Goal: Task Accomplishment & Management: Use online tool/utility

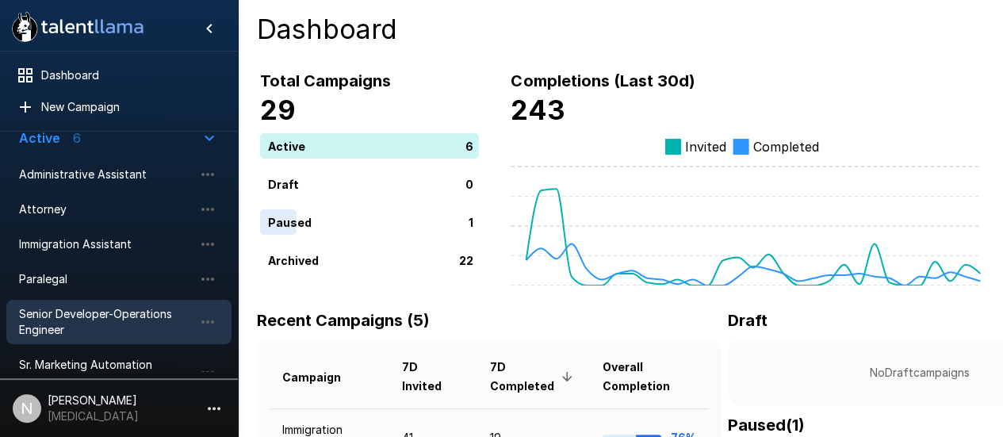
scroll to position [129, 0]
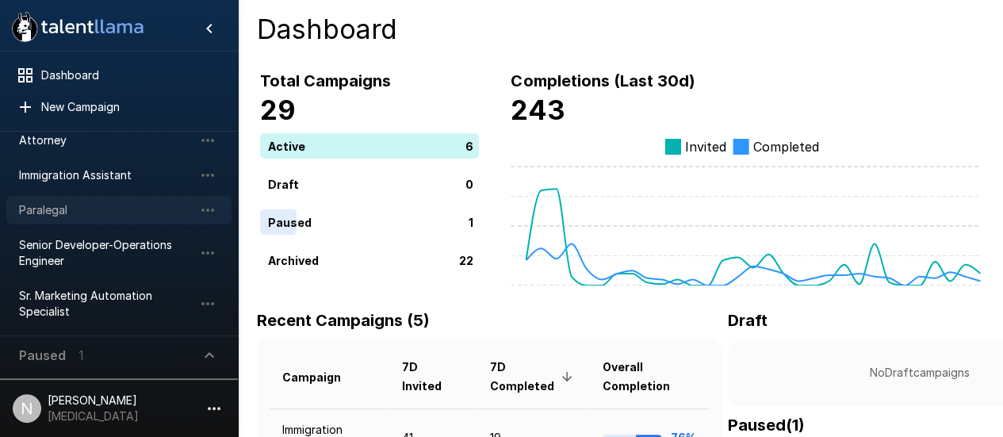
click at [50, 216] on span "Paralegal" at bounding box center [106, 210] width 174 height 16
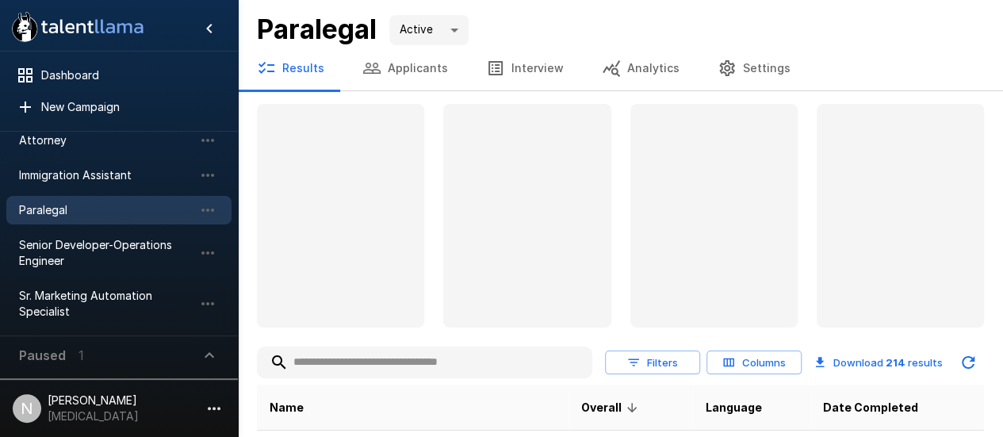
click at [400, 66] on button "Applicants" at bounding box center [405, 68] width 124 height 44
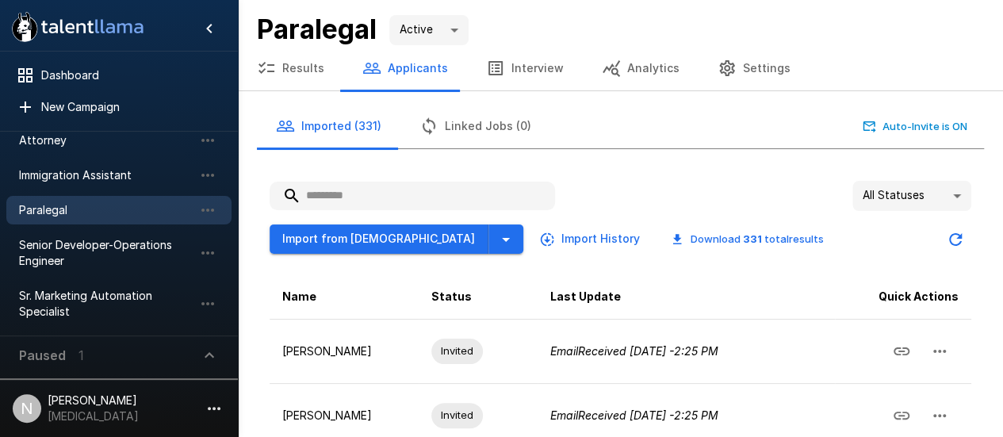
click at [367, 192] on input "text" at bounding box center [412, 196] width 285 height 29
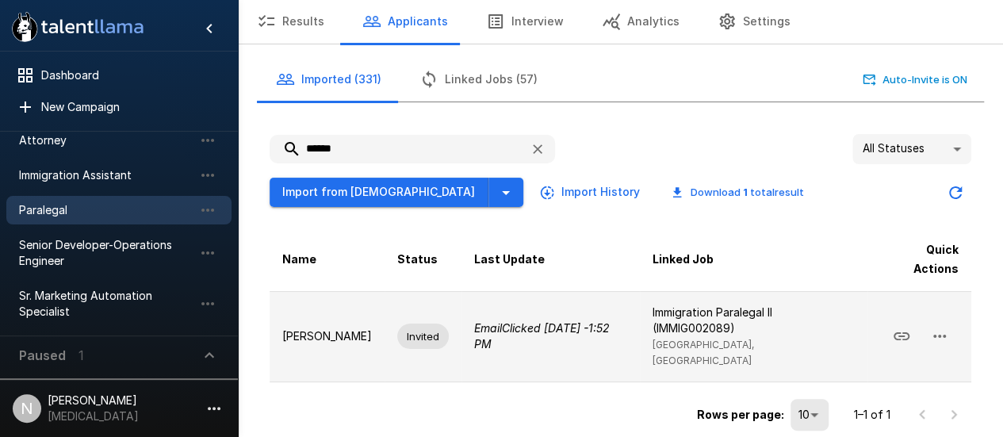
scroll to position [67, 0]
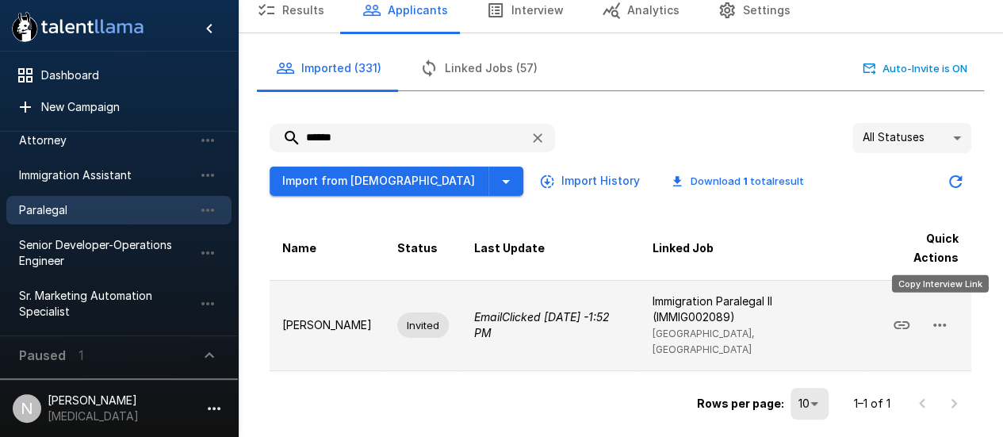
type input "******"
click at [911, 316] on icon "Copy Interview Link" at bounding box center [901, 325] width 19 height 19
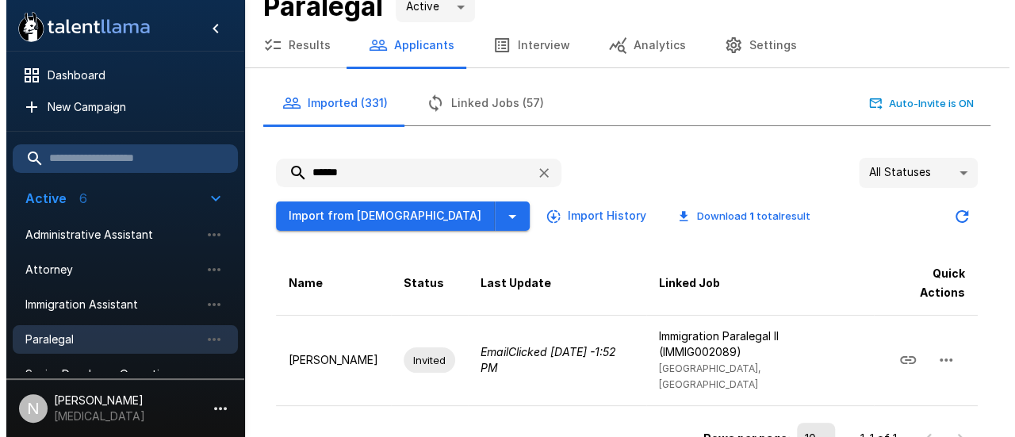
scroll to position [0, 0]
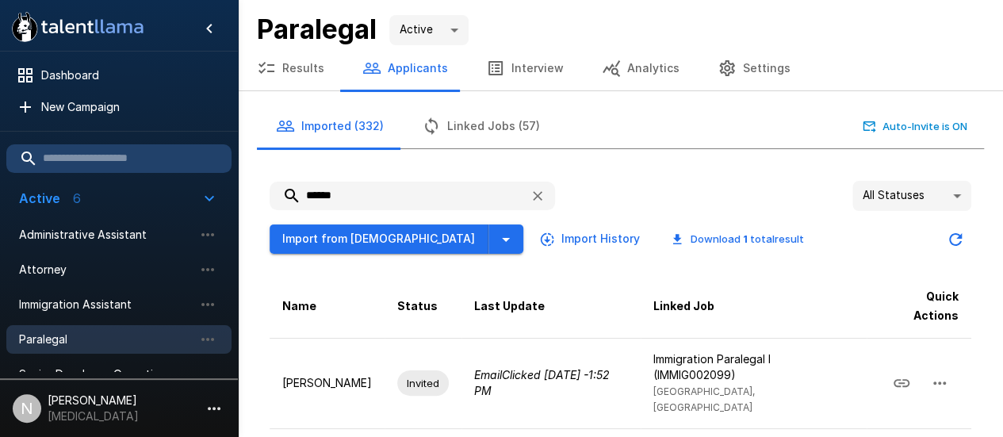
click at [448, 126] on button "Linked Jobs (57)" at bounding box center [481, 126] width 156 height 44
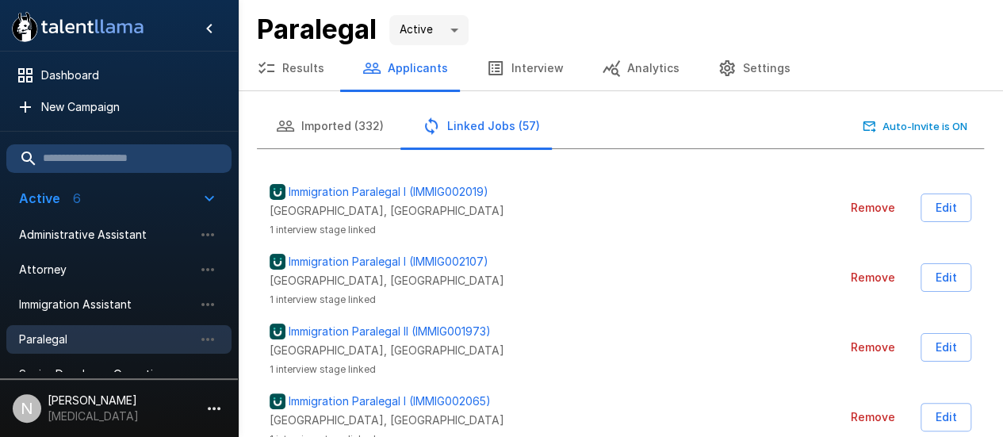
click at [316, 136] on button "Imported (332)" at bounding box center [330, 126] width 146 height 44
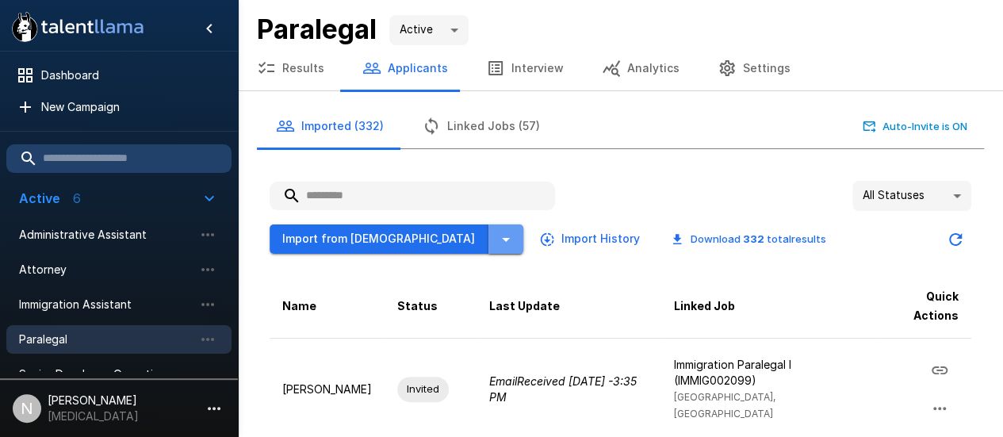
click at [496, 240] on icon "button" at bounding box center [505, 239] width 19 height 19
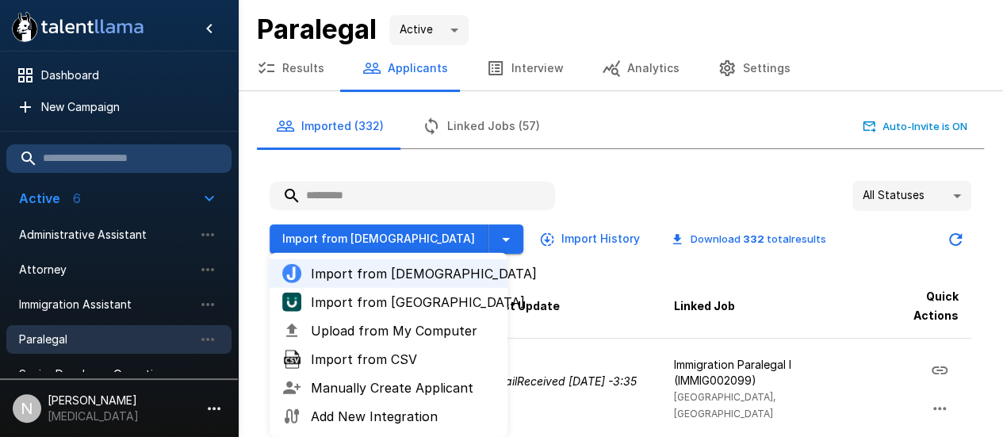
click at [386, 300] on span "Import from [GEOGRAPHIC_DATA]" at bounding box center [403, 302] width 184 height 19
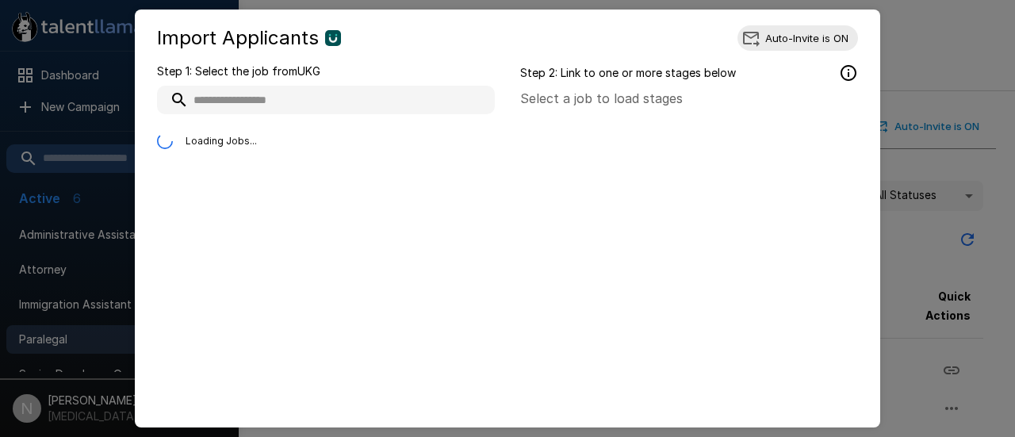
click at [313, 94] on input "text" at bounding box center [326, 100] width 338 height 29
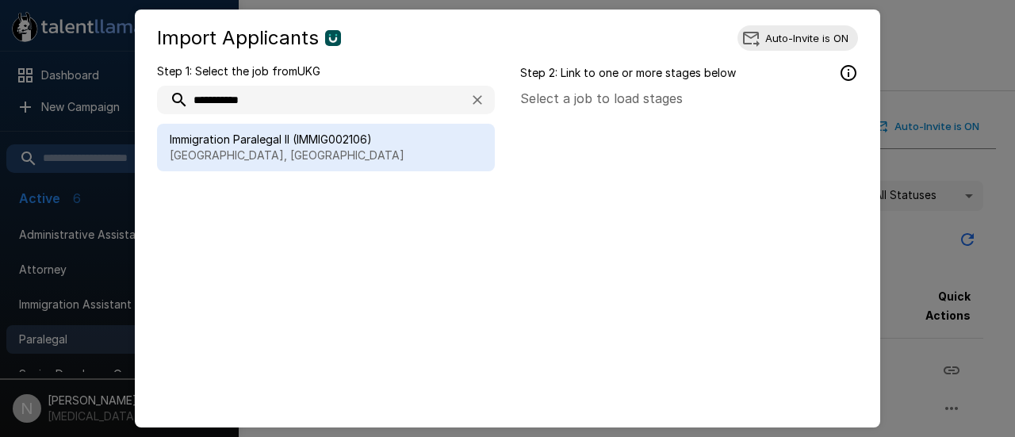
type input "**********"
click at [298, 136] on span "Immigration Paralegal II (IMMIG002106)" at bounding box center [326, 140] width 312 height 16
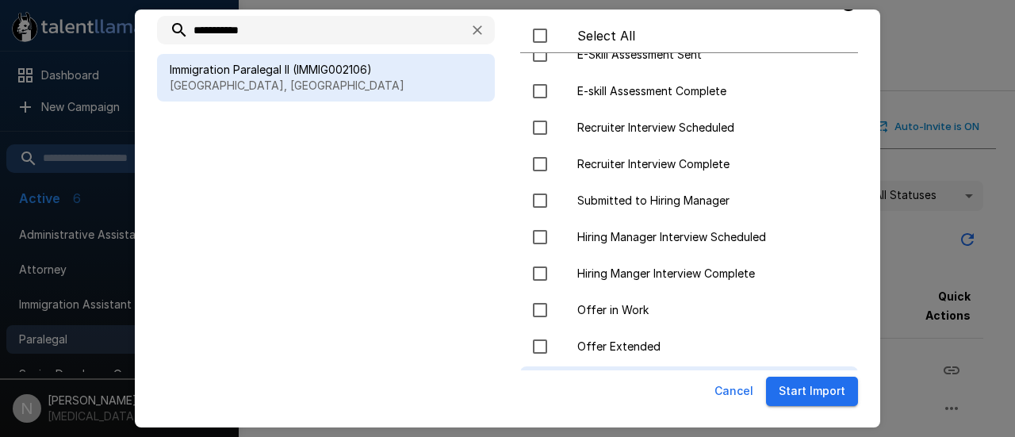
scroll to position [238, 0]
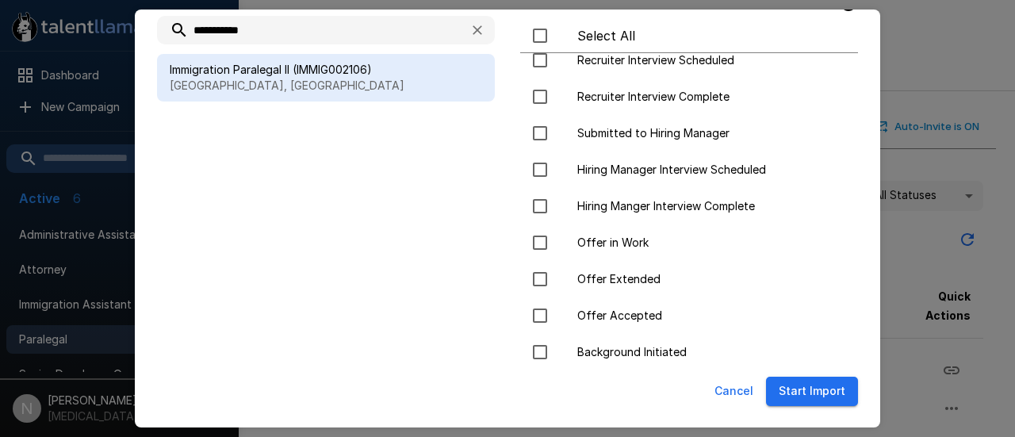
click at [800, 389] on button "Start Import" at bounding box center [812, 391] width 92 height 29
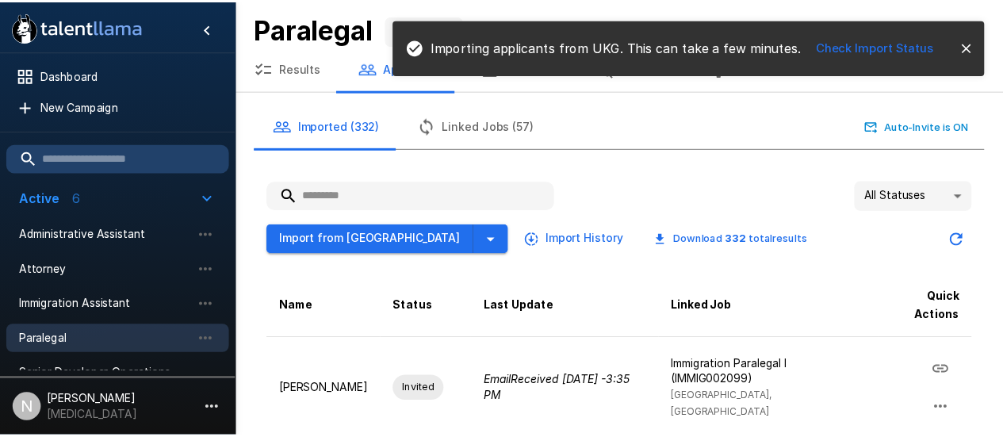
scroll to position [61, 0]
